Goal: Task Accomplishment & Management: Use online tool/utility

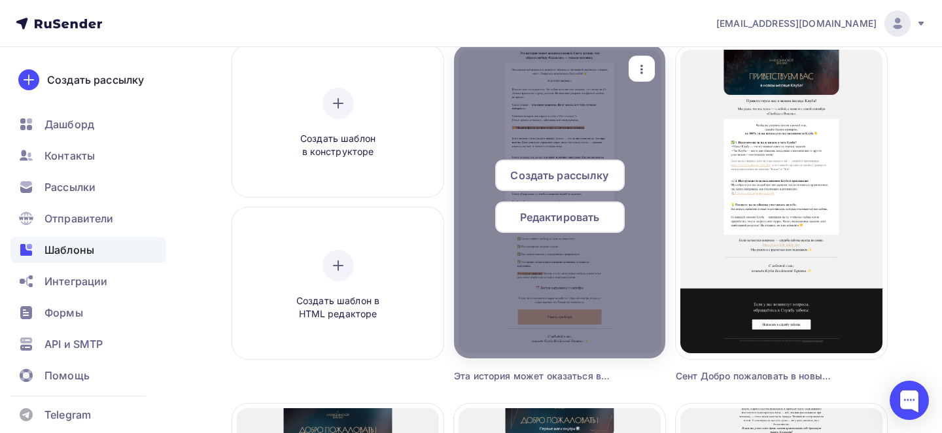
scroll to position [118, 0]
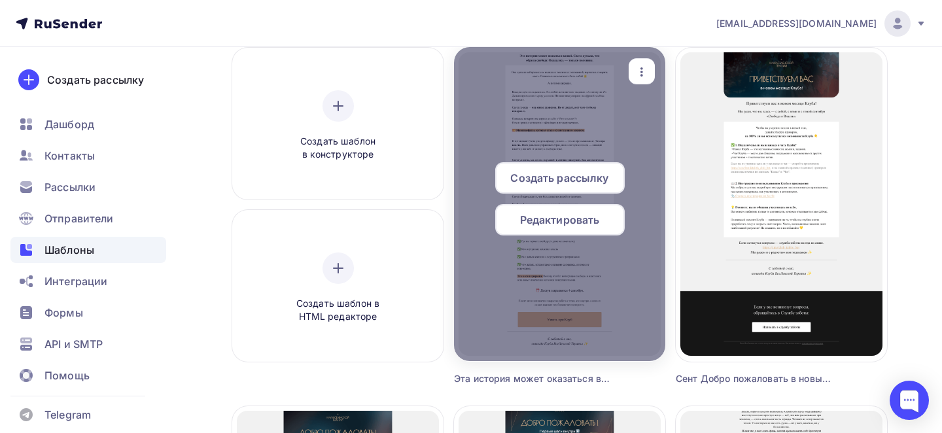
click at [641, 73] on icon "button" at bounding box center [642, 72] width 16 height 16
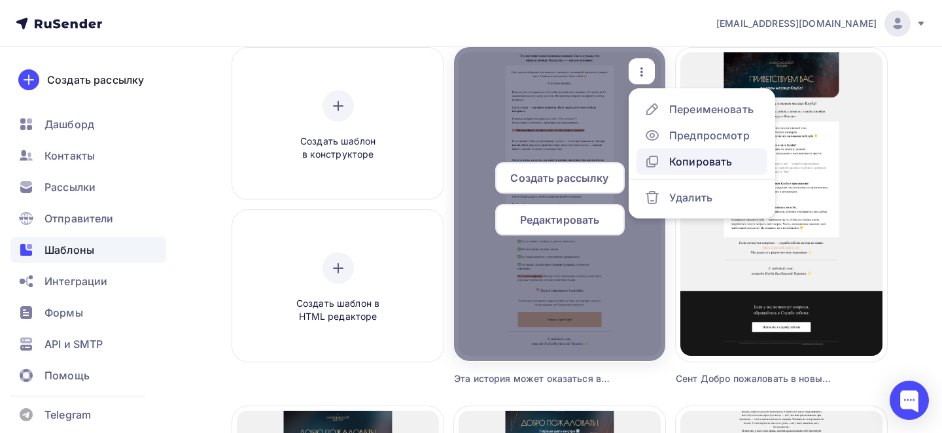
click at [670, 159] on div "Копировать" at bounding box center [701, 162] width 63 height 16
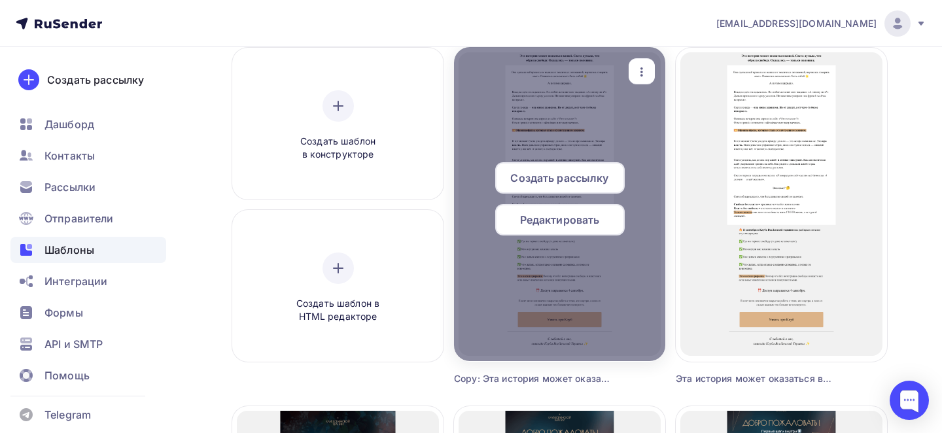
click at [646, 71] on icon "button" at bounding box center [642, 72] width 16 height 16
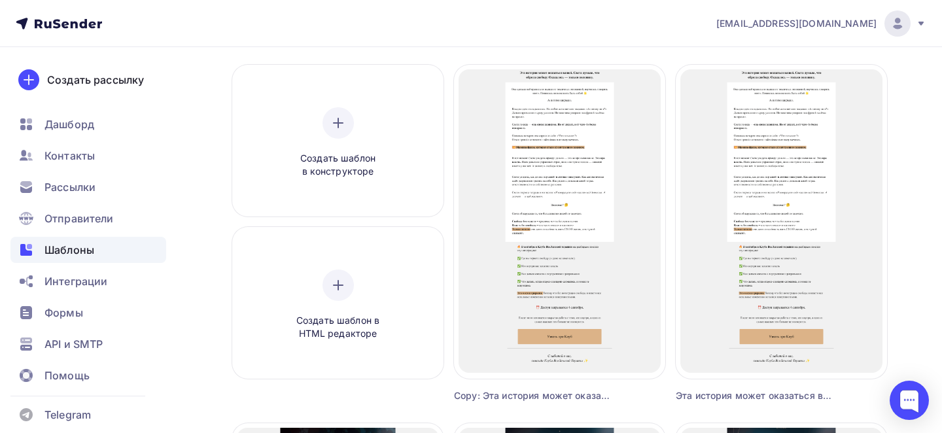
scroll to position [98, 0]
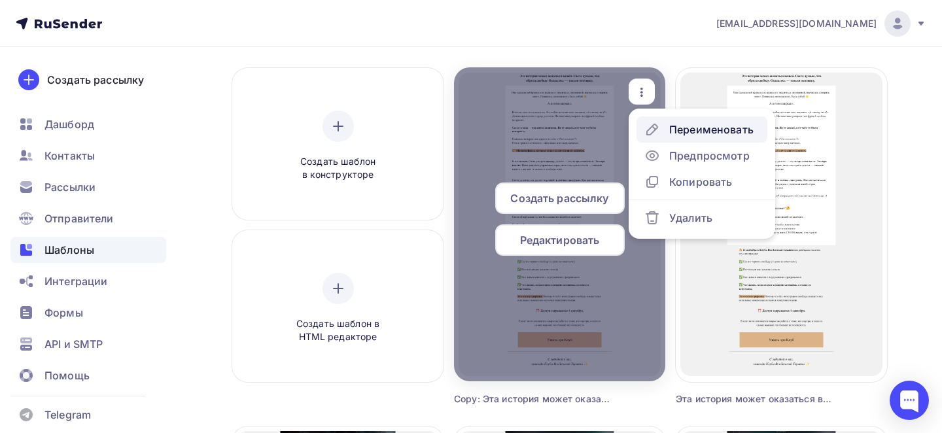
click at [690, 135] on div "Переименовать" at bounding box center [712, 130] width 84 height 16
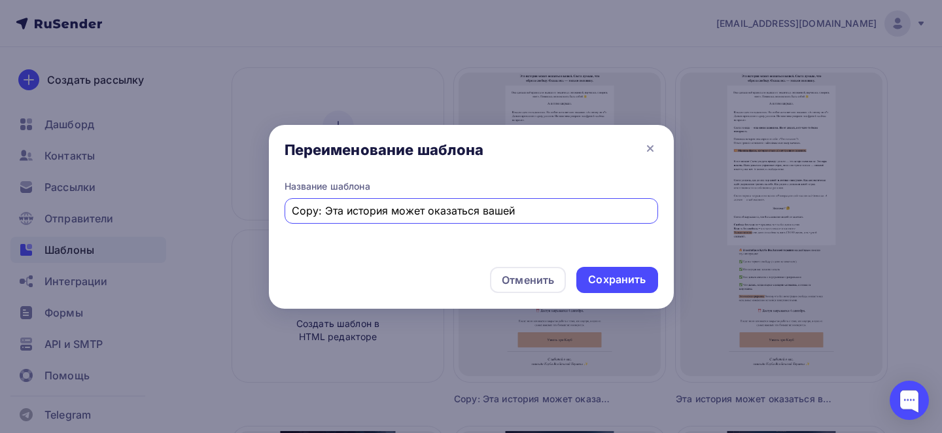
click at [380, 217] on input "Copy: Эта история может оказаться вашей" at bounding box center [471, 211] width 359 height 16
paste input "Ваш финансовый потолок — не ваш"
type input "Ваш финансовый потолок — не ваш"
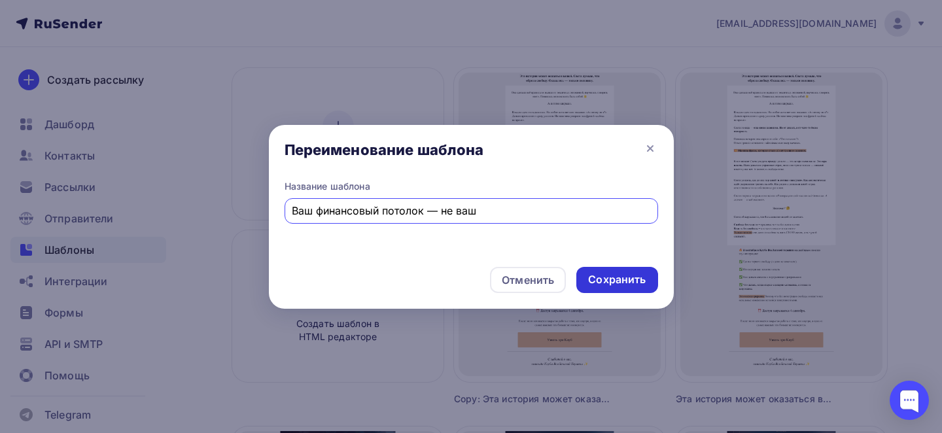
click at [619, 288] on div "Сохранить" at bounding box center [617, 280] width 81 height 26
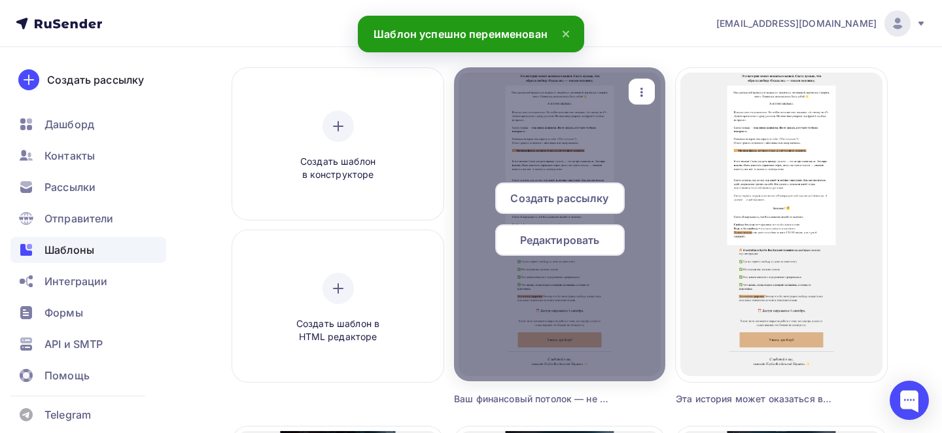
click at [527, 247] on span "Редактировать" at bounding box center [560, 240] width 80 height 16
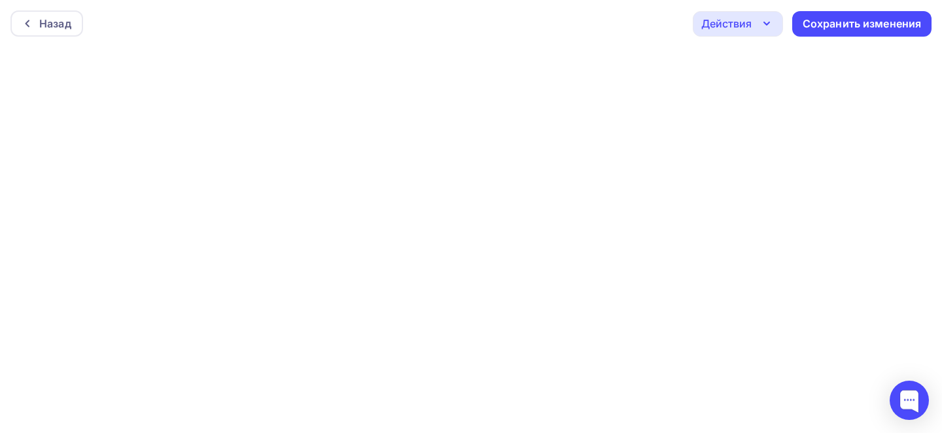
scroll to position [3, 0]
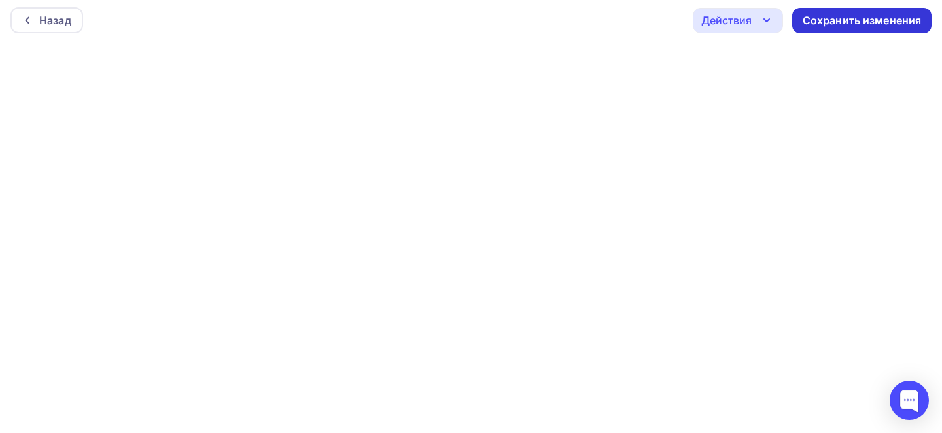
click at [857, 24] on div "Сохранить изменения" at bounding box center [862, 20] width 119 height 15
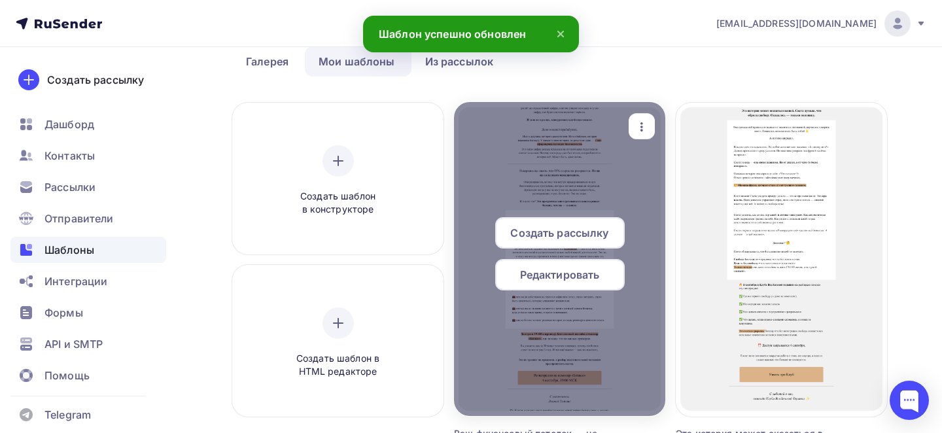
scroll to position [48, 0]
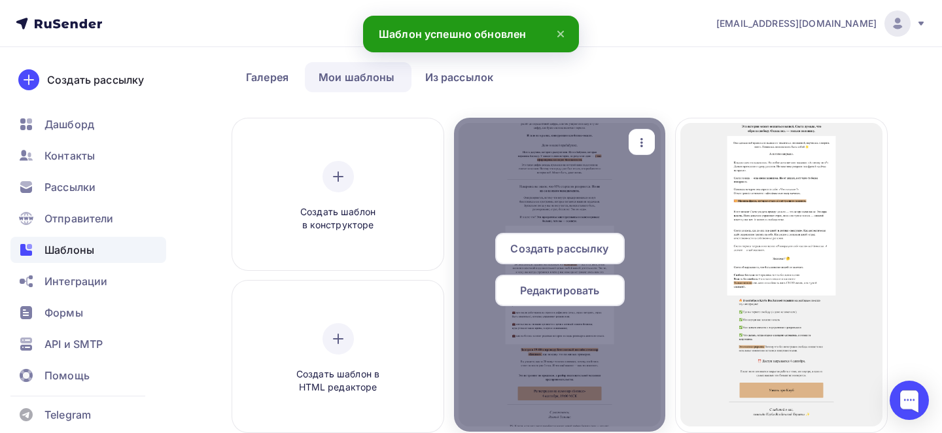
click at [645, 147] on icon "button" at bounding box center [642, 143] width 16 height 16
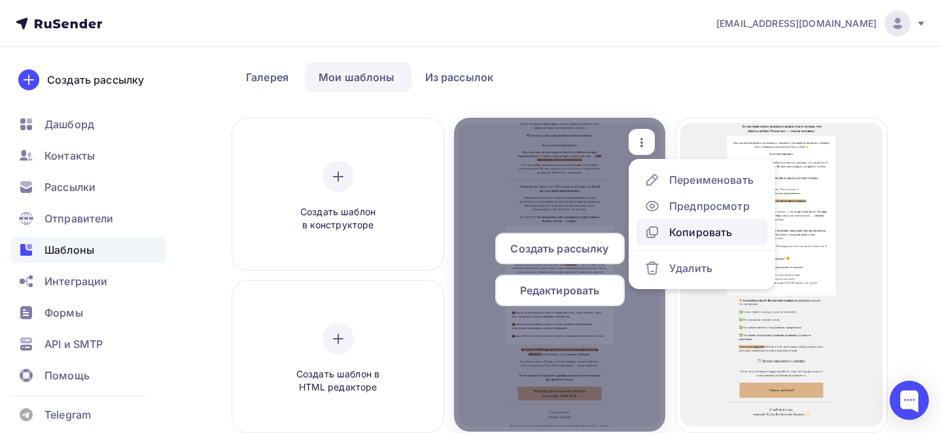
click at [664, 233] on div "Копировать" at bounding box center [689, 232] width 88 height 16
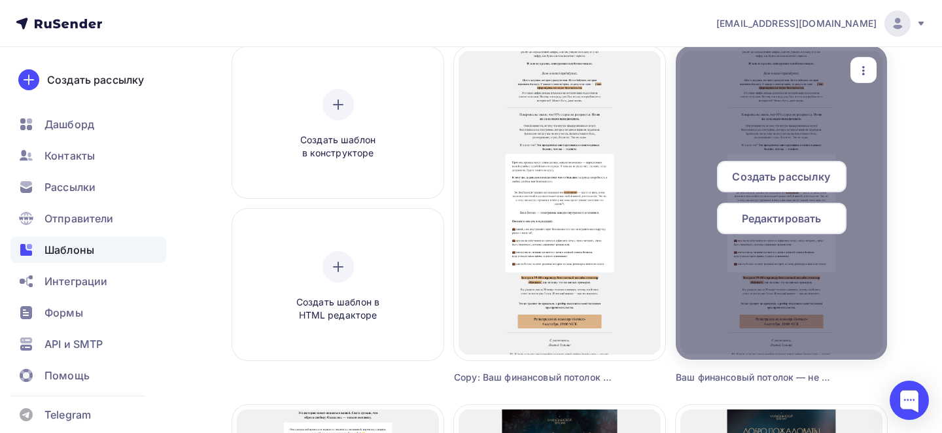
scroll to position [91, 0]
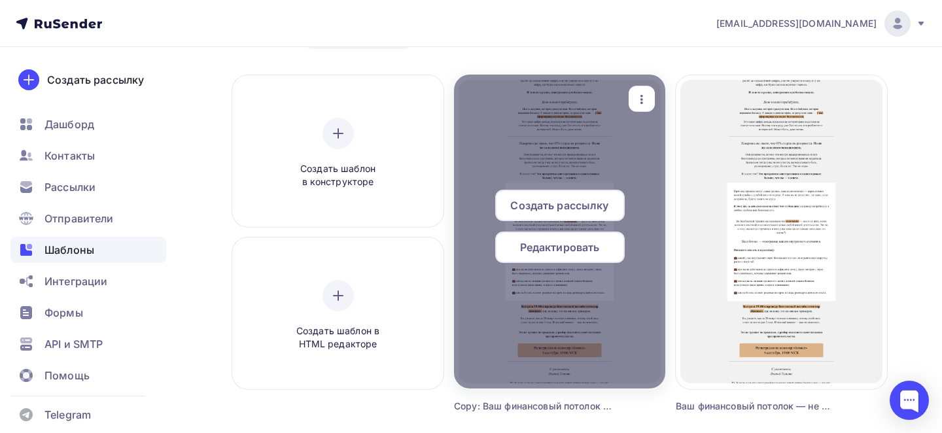
click at [644, 97] on icon "button" at bounding box center [642, 100] width 16 height 16
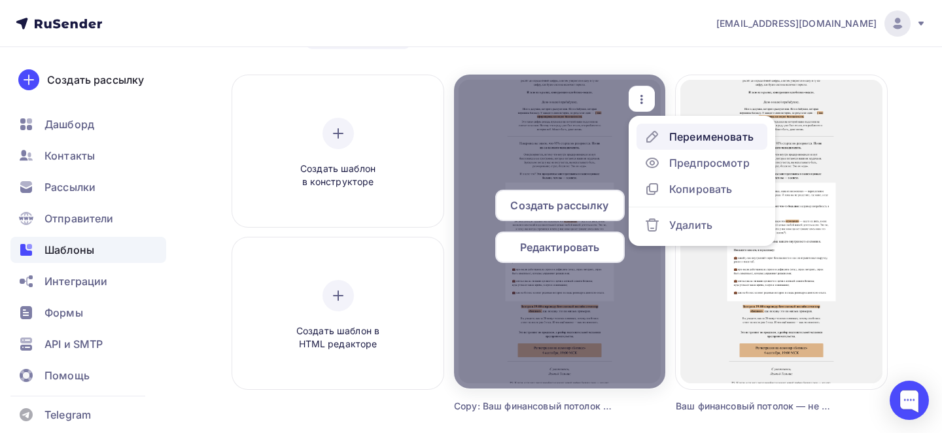
click at [658, 139] on icon at bounding box center [653, 137] width 16 height 16
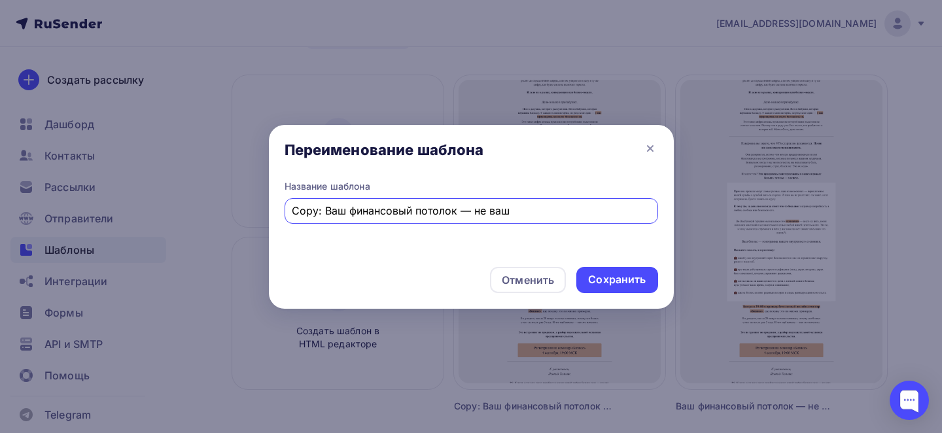
click at [454, 216] on input "Copy: Ваш финансовый потолок — не ваш" at bounding box center [471, 211] width 359 height 16
paste input "Представьте, что из вас только небольшой процент — это вы настоящий"
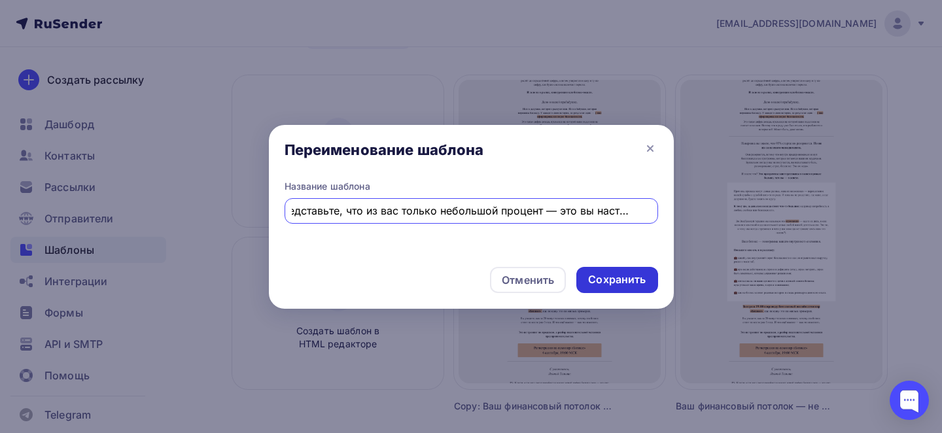
type input "Представьте, что из вас только небольшой процент — это вы настоящий"
click at [610, 272] on div "Сохранить" at bounding box center [617, 279] width 58 height 15
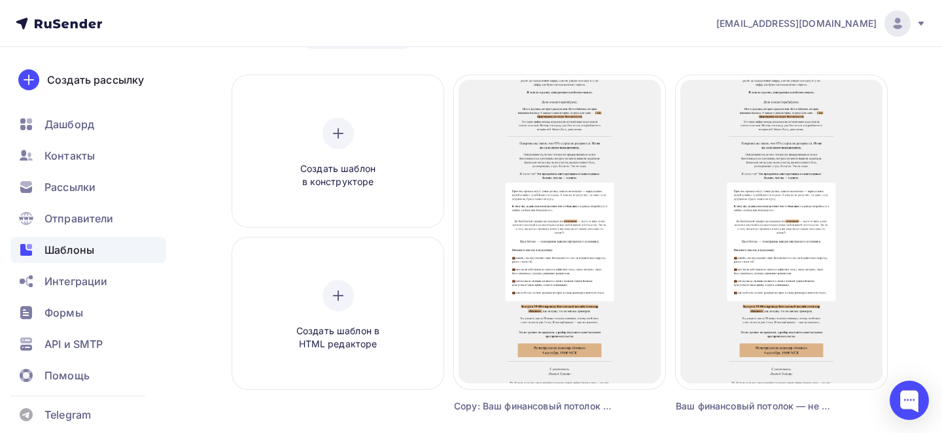
scroll to position [0, 0]
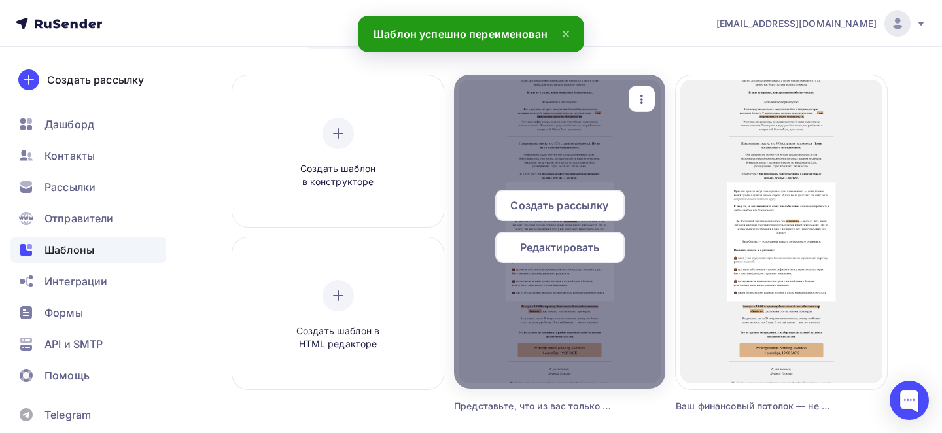
click at [550, 244] on span "Редактировать" at bounding box center [560, 248] width 80 height 16
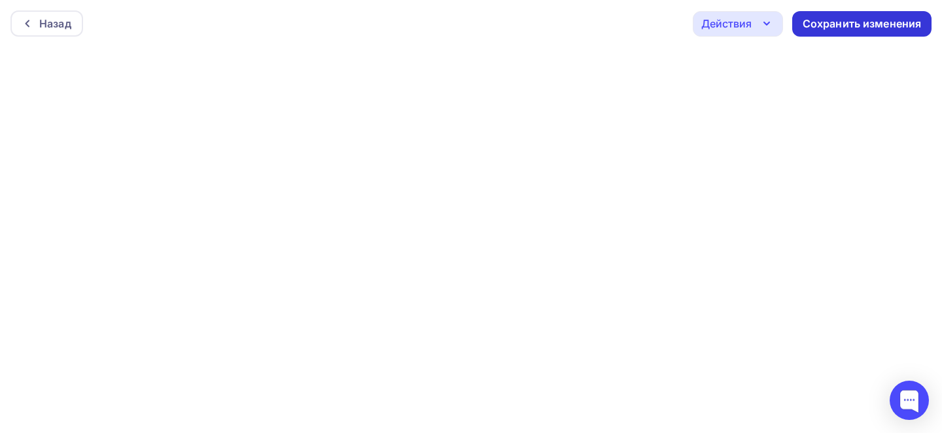
click at [921, 17] on div "Сохранить изменения" at bounding box center [862, 24] width 139 height 26
